Goal: Task Accomplishment & Management: Use online tool/utility

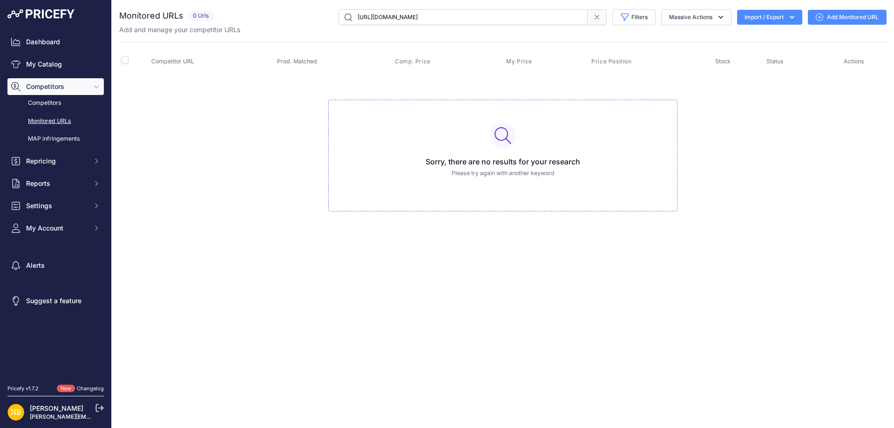
drag, startPoint x: 561, startPoint y: 16, endPoint x: 117, endPoint y: 16, distance: 444.0
click at [117, 16] on div "You are not connected to the internet. Monitored URLs" at bounding box center [503, 119] width 782 height 239
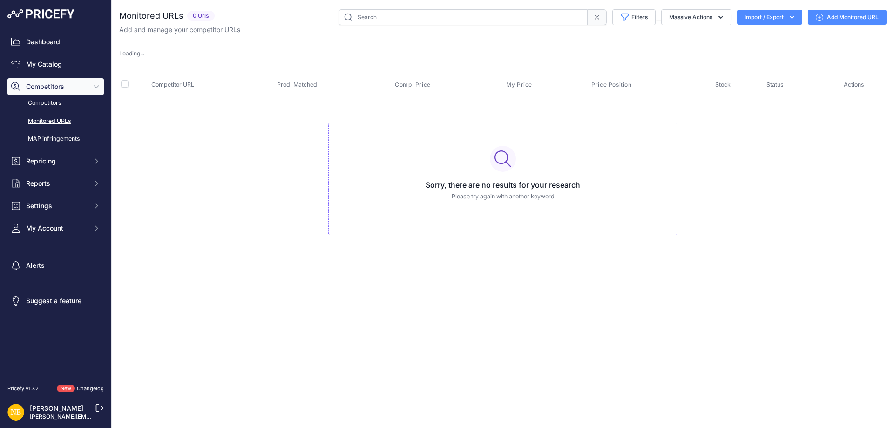
click at [599, 19] on span at bounding box center [596, 17] width 19 height 16
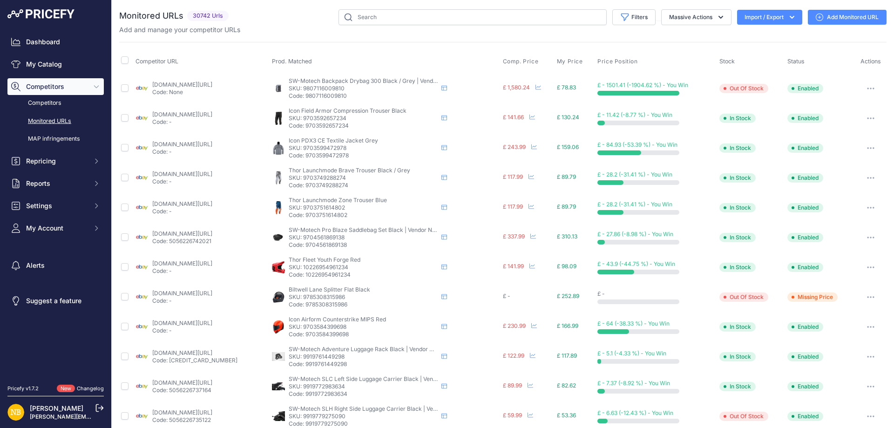
click at [623, 7] on div "You are not connected to the internet. Monitored URLs" at bounding box center [502, 354] width 767 height 708
click at [624, 10] on button "Filters" at bounding box center [633, 17] width 43 height 16
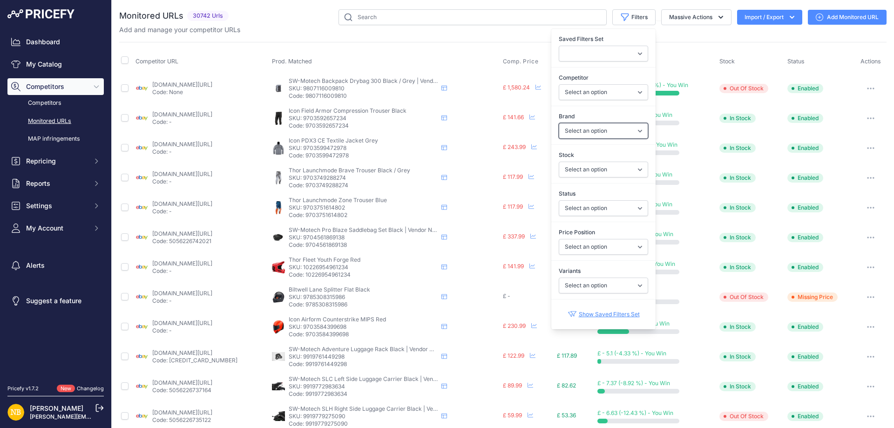
click at [565, 133] on select "Select an option 100% 13 And A Half Magazine AGV Airoh Ale Clothing Alpinestars…" at bounding box center [602, 131] width 89 height 16
select select "Nexx"
click at [558, 123] on select "Select an option 100% 13 And A Half Magazine AGV Airoh Ale Clothing Alpinestars…" at bounding box center [602, 131] width 89 height 16
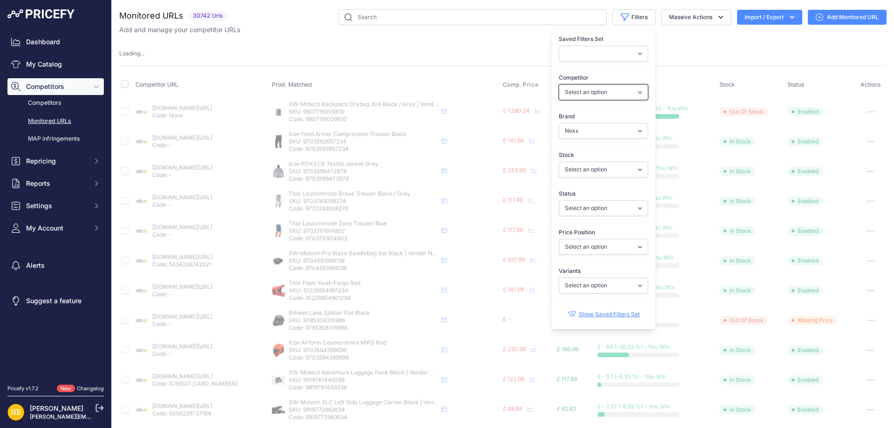
click at [568, 92] on select "Select an option [DOMAIN_NAME] [DOMAIN_NAME] [DOMAIN_NAME] [DOMAIN_NAME] [DOMAI…" at bounding box center [602, 92] width 89 height 16
select select "4347"
click at [558, 84] on select "Select an option [DOMAIN_NAME] [DOMAIN_NAME] [DOMAIN_NAME] [DOMAIN_NAME] [DOMAI…" at bounding box center [602, 92] width 89 height 16
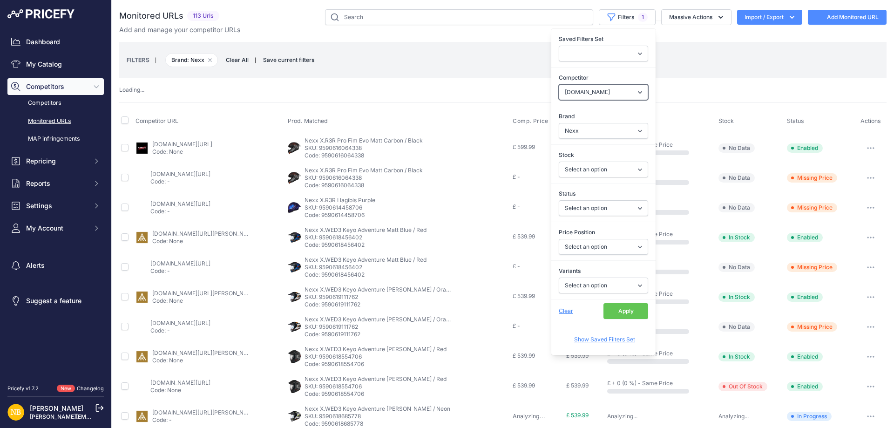
select select
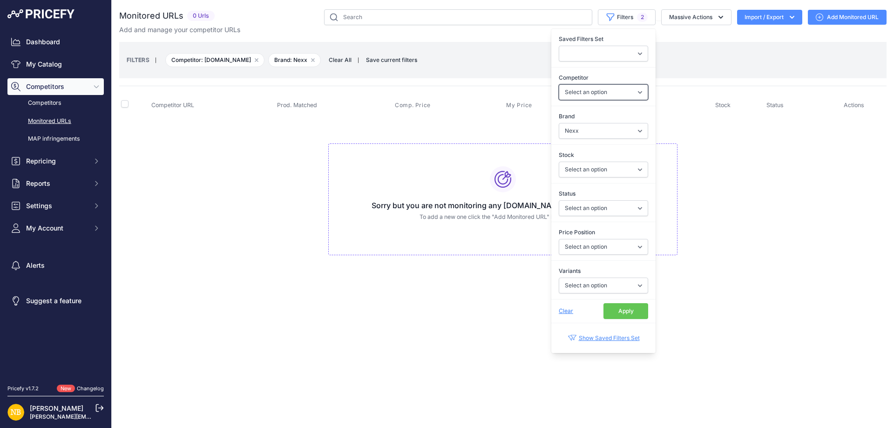
select select "4347"
click at [630, 308] on button "Apply" at bounding box center [625, 311] width 45 height 16
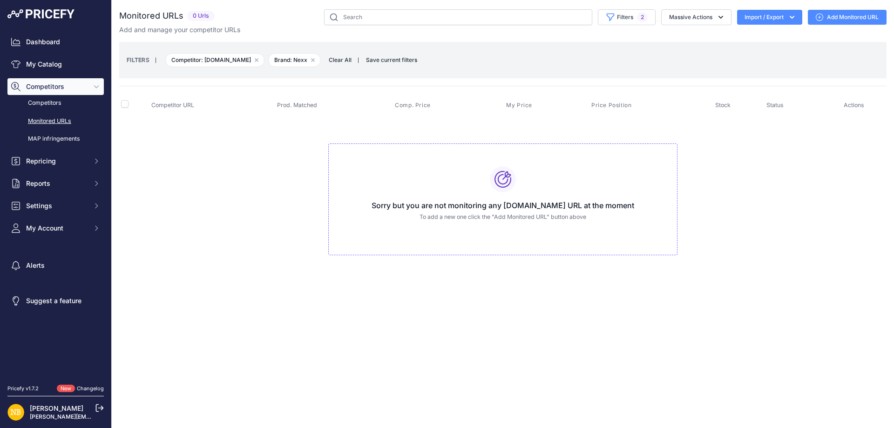
click at [342, 58] on span "Clear All" at bounding box center [340, 59] width 32 height 9
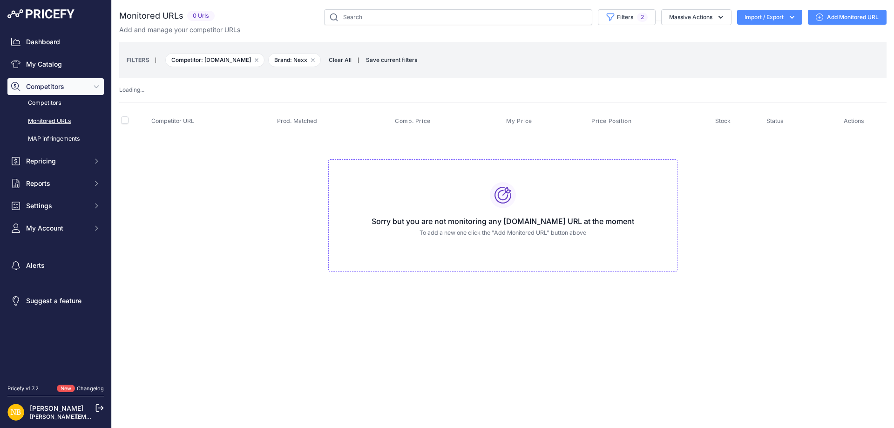
select select
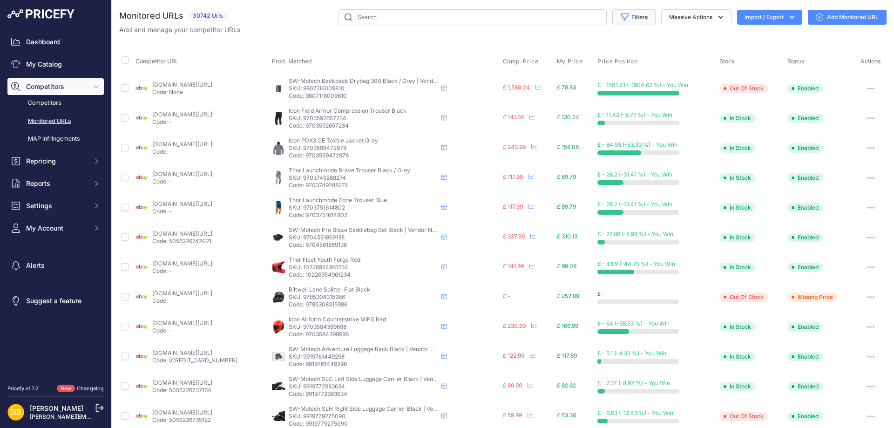
click at [622, 17] on button "Filters" at bounding box center [633, 17] width 43 height 16
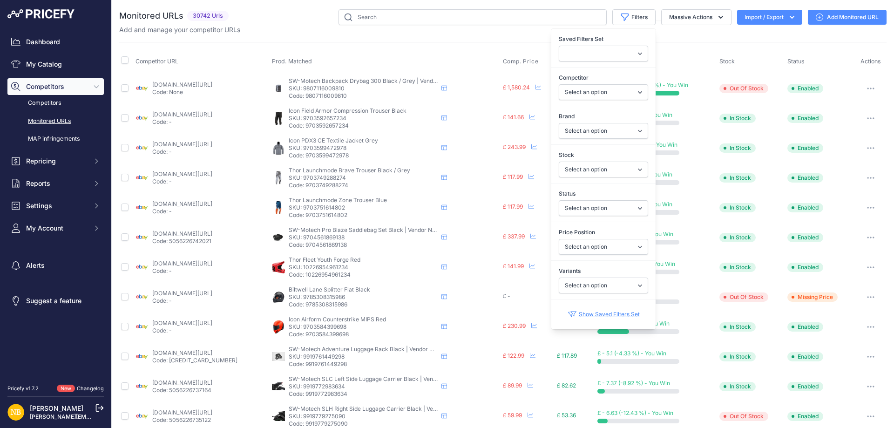
click at [577, 122] on div "Brand Select an option 100% 13 And A Half Magazine AGV Airoh Ale Clothing Alpin…" at bounding box center [603, 125] width 104 height 34
click at [595, 131] on select "Select an option 100% 13 And A Half Magazine AGV Airoh Ale Clothing Alpinestars…" at bounding box center [602, 131] width 89 height 16
select select "Macna"
click at [558, 123] on select "Select an option 100% 13 And A Half Magazine AGV Airoh Ale Clothing Alpinestars…" at bounding box center [602, 131] width 89 height 16
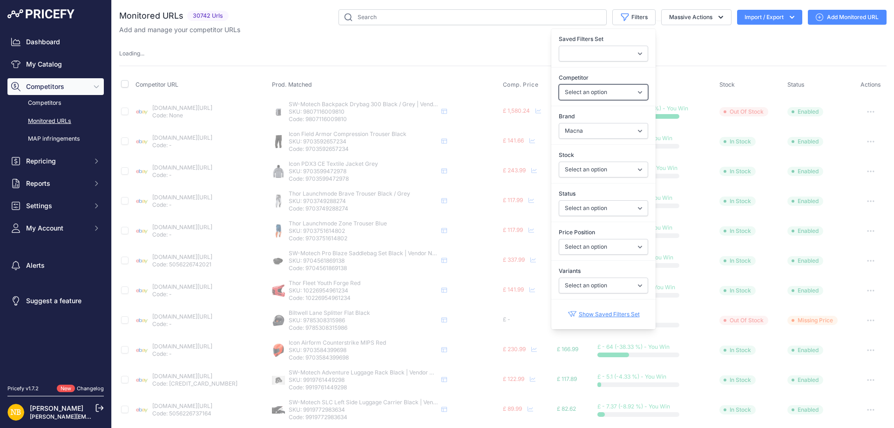
click at [563, 91] on select "Select an option [DOMAIN_NAME] [DOMAIN_NAME] [DOMAIN_NAME] [DOMAIN_NAME] [DOMAI…" at bounding box center [602, 92] width 89 height 16
select select "4354"
click at [558, 84] on select "Select an option [DOMAIN_NAME] [DOMAIN_NAME] [DOMAIN_NAME] [DOMAIN_NAME] [DOMAI…" at bounding box center [602, 92] width 89 height 16
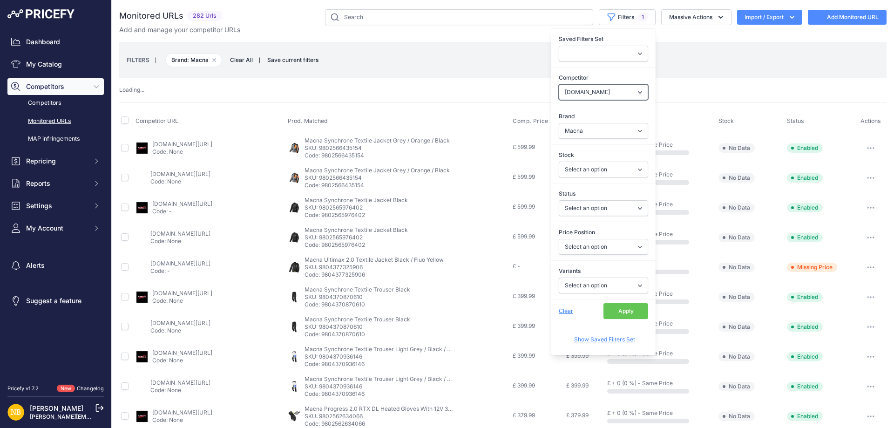
select select
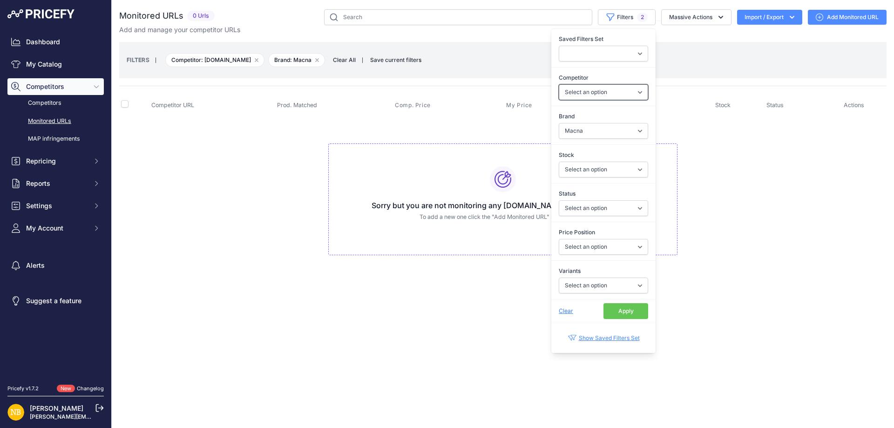
select select "4354"
click at [619, 309] on button "Apply" at bounding box center [625, 311] width 45 height 16
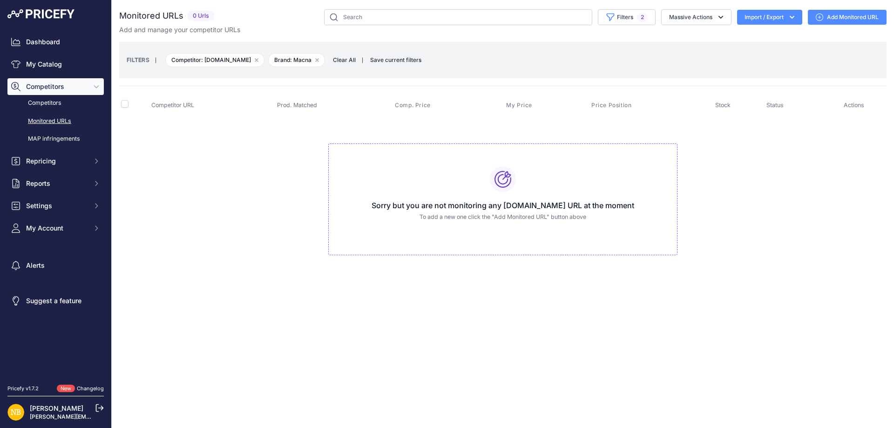
click at [342, 62] on span "Clear All" at bounding box center [344, 59] width 32 height 9
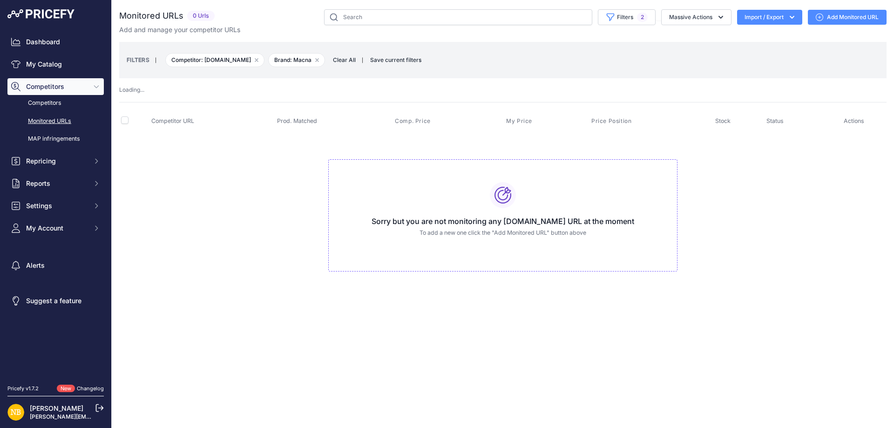
select select
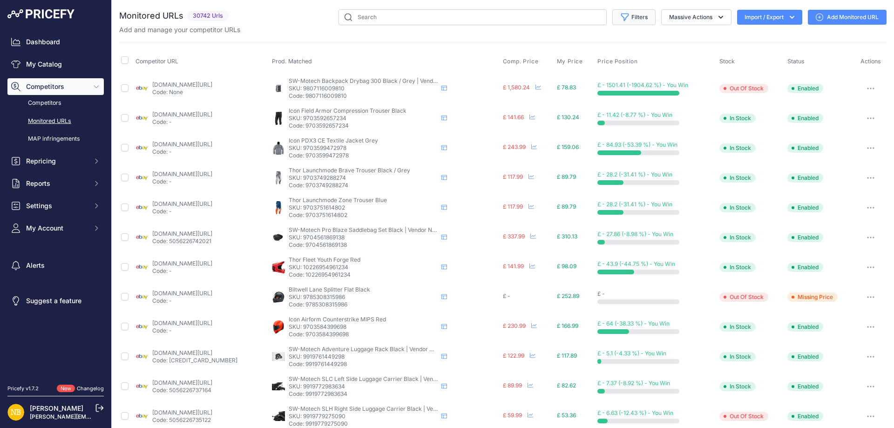
click at [632, 16] on button "Filters" at bounding box center [633, 17] width 43 height 16
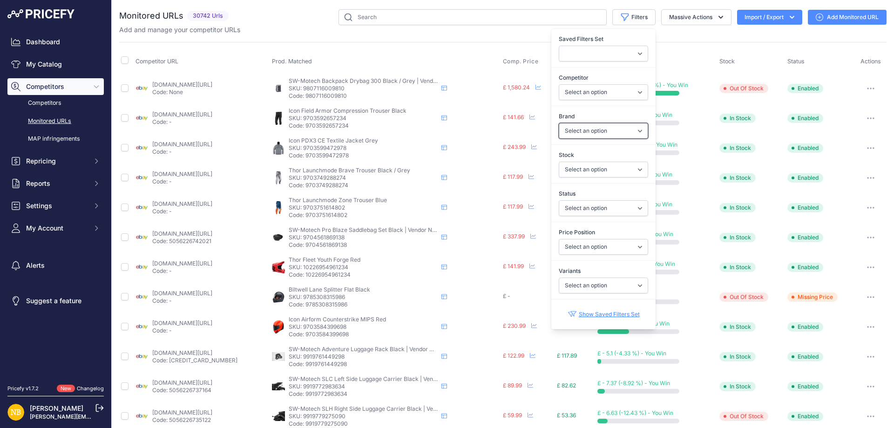
click at [565, 127] on select "Select an option 100% 13 And A Half Magazine AGV Airoh Ale Clothing Alpinestars…" at bounding box center [602, 131] width 89 height 16
select select "Forma"
click at [558, 123] on select "Select an option 100% 13 And A Half Magazine AGV Airoh Ale Clothing Alpinestars…" at bounding box center [602, 131] width 89 height 16
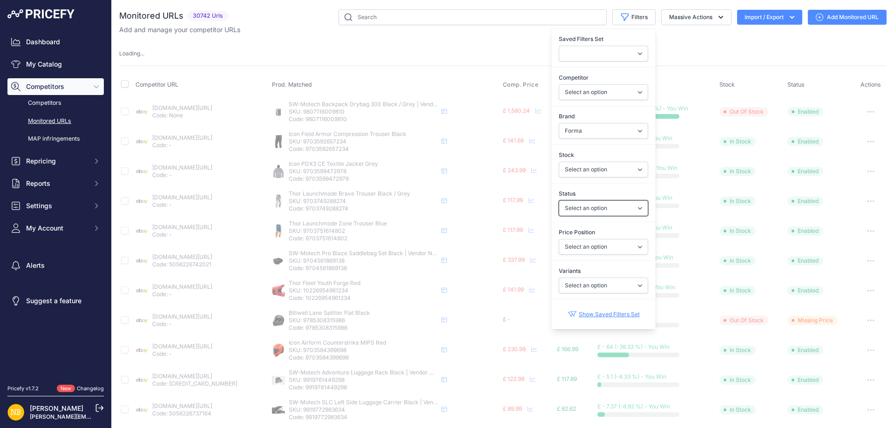
click at [564, 210] on select "Select an option Enabled Disabled In progress Scraping Failed Not Found Missing…" at bounding box center [602, 208] width 89 height 16
click at [569, 93] on select "Select an option [DOMAIN_NAME] [DOMAIN_NAME] [DOMAIN_NAME] [DOMAIN_NAME] [DOMAI…" at bounding box center [602, 92] width 89 height 16
select select "4345"
click at [581, 90] on select "Select an option [DOMAIN_NAME] [DOMAIN_NAME] [DOMAIN_NAME] [DOMAIN_NAME] [DOMAI…" at bounding box center [602, 92] width 89 height 16
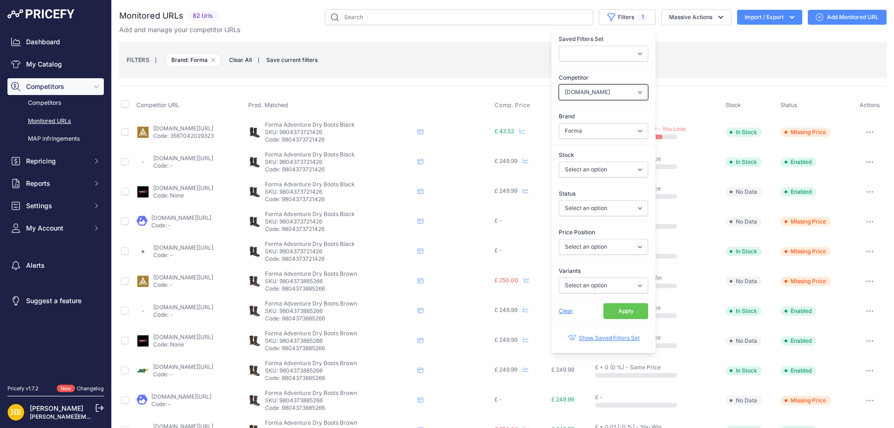
click at [581, 90] on select "Select an option [DOMAIN_NAME] [DOMAIN_NAME] [DOMAIN_NAME] [DOMAIN_NAME] [DOMAI…" at bounding box center [602, 92] width 89 height 16
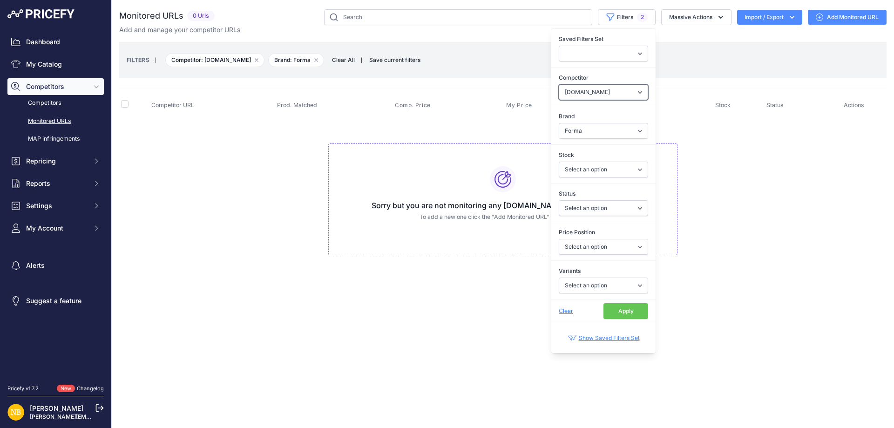
select select "4354"
click at [558, 84] on select "Select an option [DOMAIN_NAME] [DOMAIN_NAME] [DOMAIN_NAME] [DOMAIN_NAME] [DOMAI…" at bounding box center [602, 92] width 89 height 16
click at [625, 311] on button "Apply" at bounding box center [625, 311] width 45 height 16
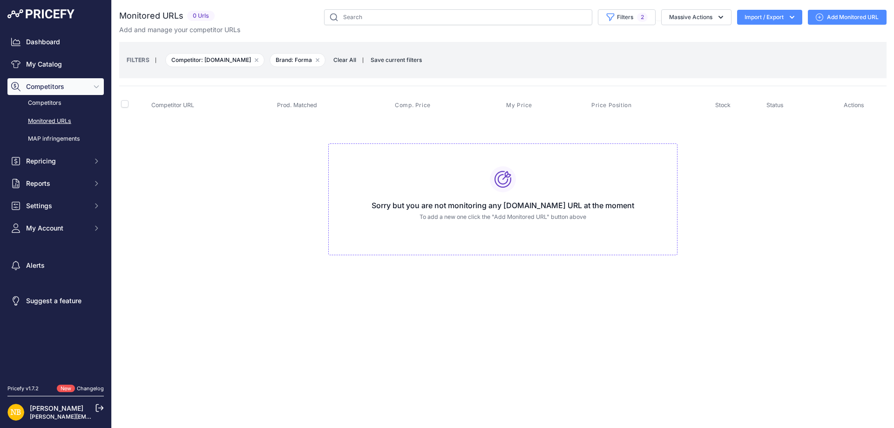
click at [341, 58] on span "Clear All" at bounding box center [345, 59] width 32 height 9
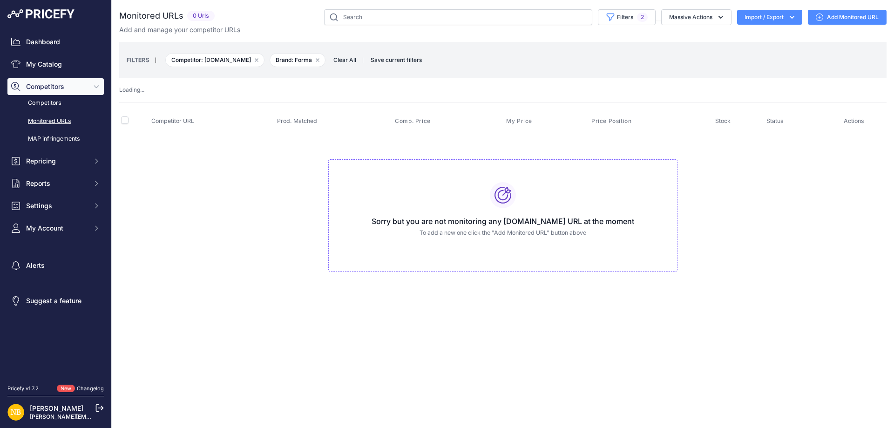
select select
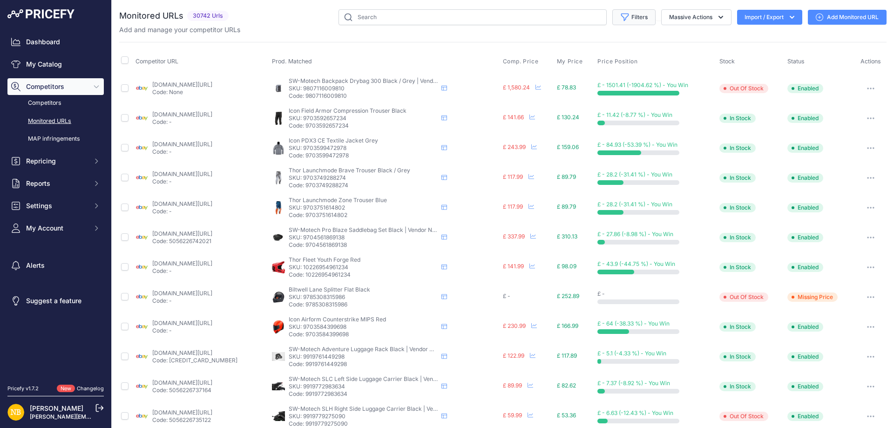
click at [625, 16] on button "Filters" at bounding box center [633, 17] width 43 height 16
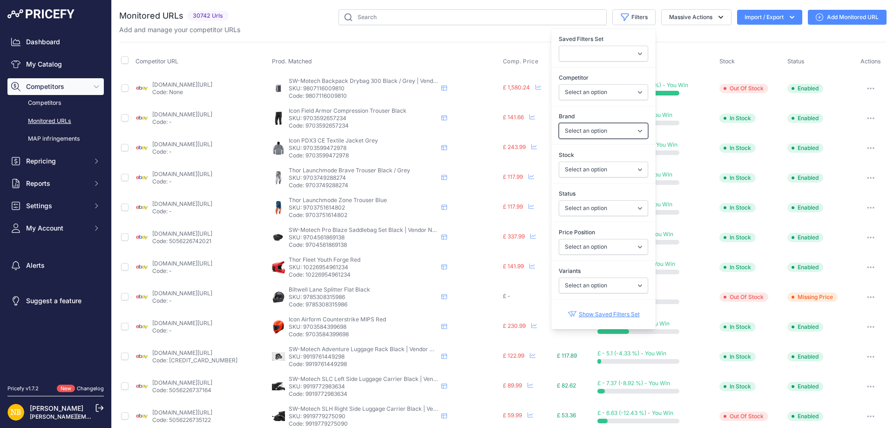
click at [575, 131] on select "Select an option 100% 13 And A Half Magazine AGV Airoh Ale Clothing Alpinestars…" at bounding box center [602, 131] width 89 height 16
select select "Forma"
click at [558, 123] on select "Select an option 100% 13 And A Half Magazine AGV Airoh Ale Clothing Alpinestars…" at bounding box center [602, 131] width 89 height 16
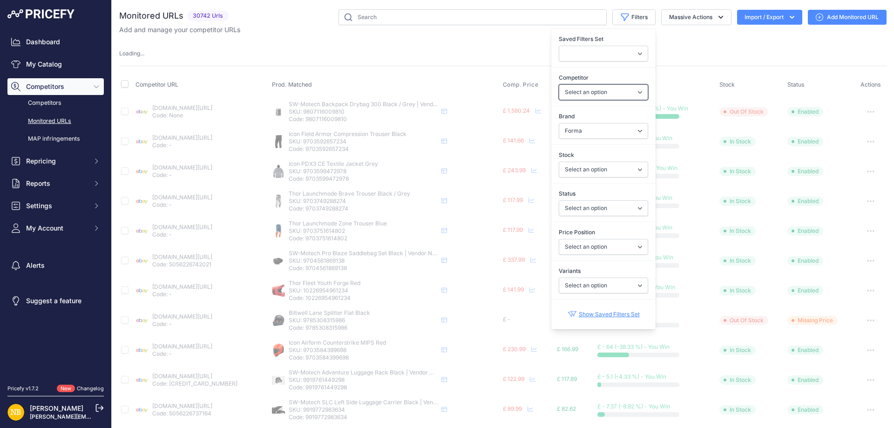
click at [570, 92] on select "Select an option [DOMAIN_NAME] [DOMAIN_NAME] [DOMAIN_NAME] [DOMAIN_NAME] [DOMAI…" at bounding box center [602, 92] width 89 height 16
select select "15386"
drag, startPoint x: 570, startPoint y: 92, endPoint x: 587, endPoint y: 116, distance: 30.1
click at [570, 92] on select "Select an option [DOMAIN_NAME] [DOMAIN_NAME] [DOMAIN_NAME] [DOMAIN_NAME] [DOMAI…" at bounding box center [602, 92] width 89 height 16
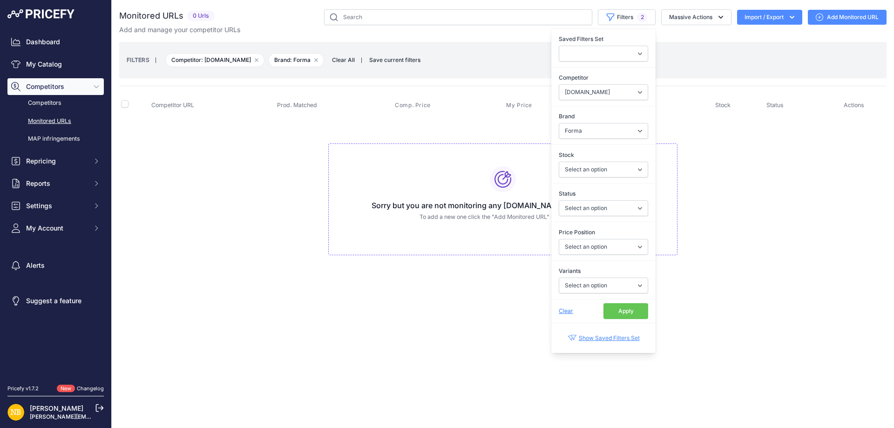
click at [620, 315] on button "Apply" at bounding box center [625, 311] width 45 height 16
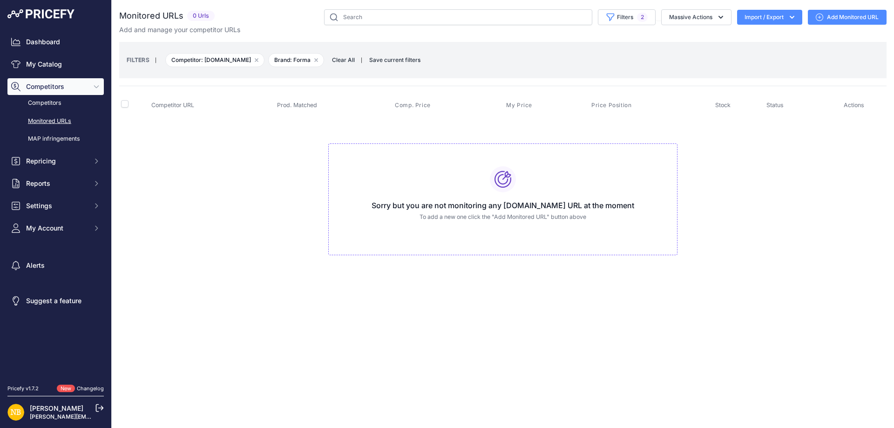
click at [350, 60] on span "Clear All" at bounding box center [343, 59] width 32 height 9
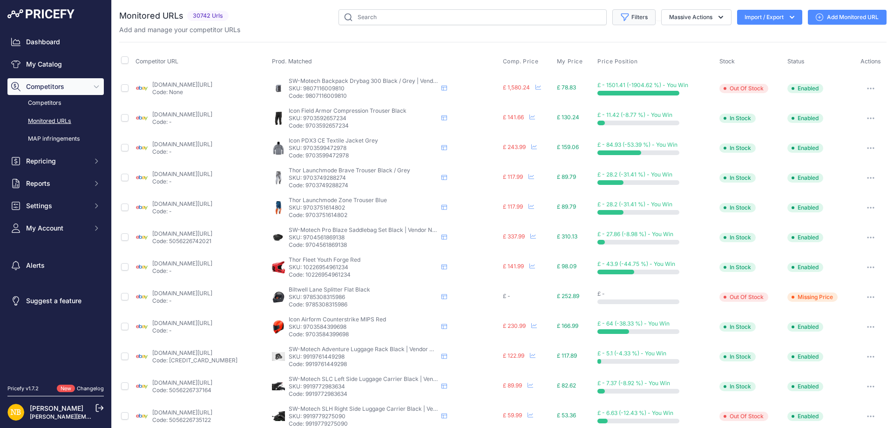
click at [625, 18] on button "Filters" at bounding box center [633, 17] width 43 height 16
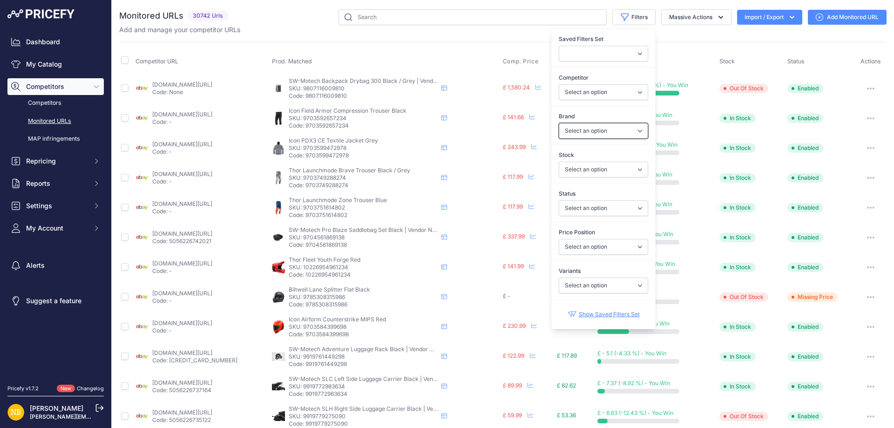
click at [574, 126] on select "Select an option 100% 13 And A Half Magazine AGV Airoh Ale Clothing Alpinestars…" at bounding box center [602, 131] width 89 height 16
click at [581, 128] on select "Select an option 100% 13 And A Half Magazine AGV Airoh Ale Clothing Alpinestars…" at bounding box center [602, 131] width 89 height 16
select select "Schuberth"
click at [558, 123] on select "Select an option 100% 13 And A Half Magazine AGV Airoh Ale Clothing Alpinestars…" at bounding box center [602, 131] width 89 height 16
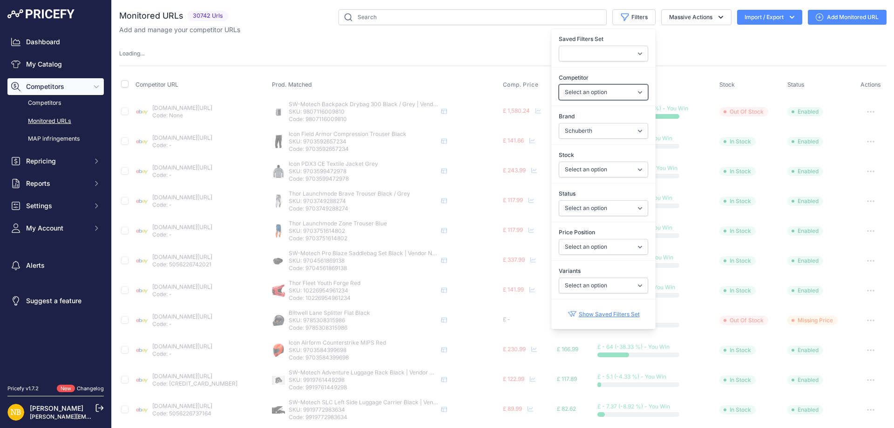
click at [574, 94] on select "Select an option [DOMAIN_NAME] [DOMAIN_NAME] [DOMAIN_NAME] [DOMAIN_NAME] [DOMAI…" at bounding box center [602, 92] width 89 height 16
select select "4341"
click at [558, 84] on select "Select an option [DOMAIN_NAME] [DOMAIN_NAME] [DOMAIN_NAME] [DOMAIN_NAME] [DOMAI…" at bounding box center [602, 92] width 89 height 16
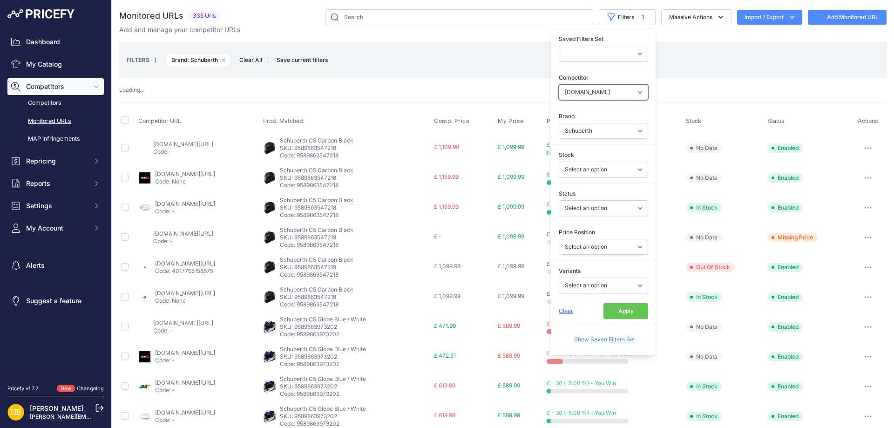
select select
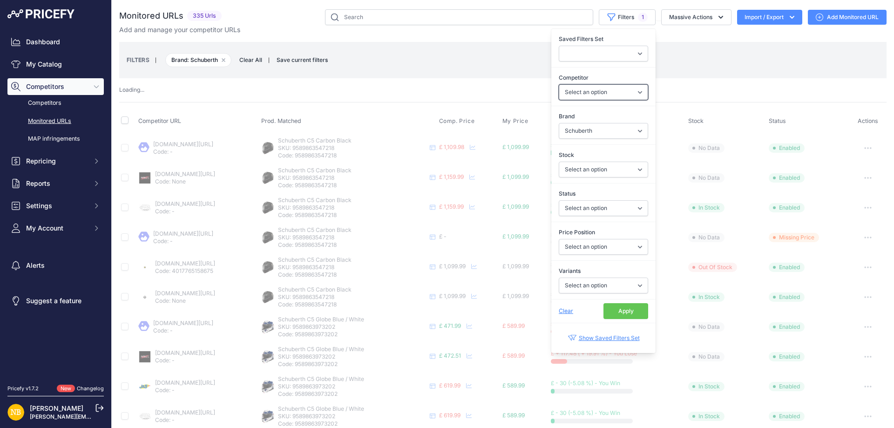
select select "4341"
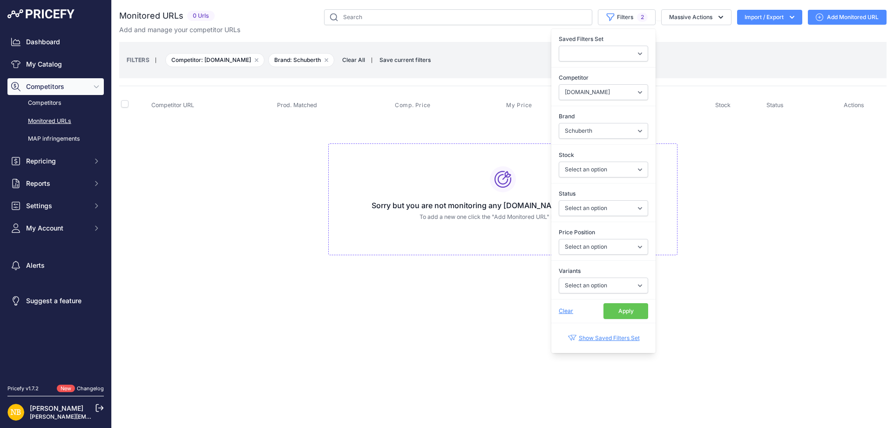
click at [631, 312] on button "Apply" at bounding box center [625, 311] width 45 height 16
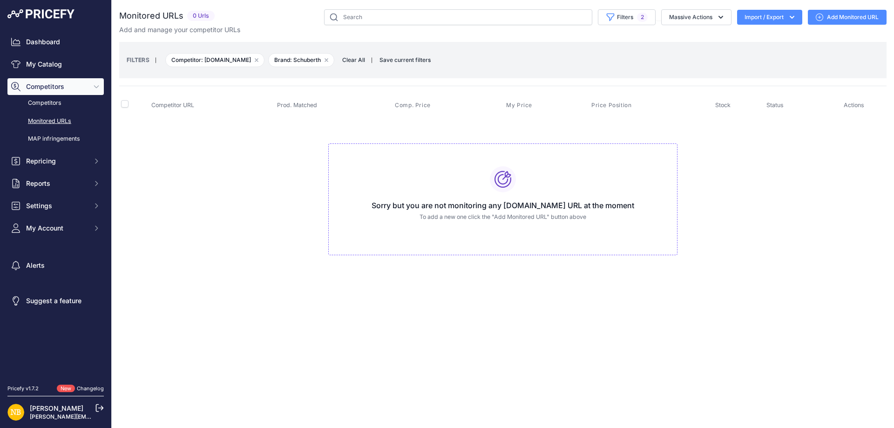
click at [259, 323] on div "Close You are not connected to the internet." at bounding box center [503, 214] width 782 height 428
